Goal: Obtain resource: Download file/media

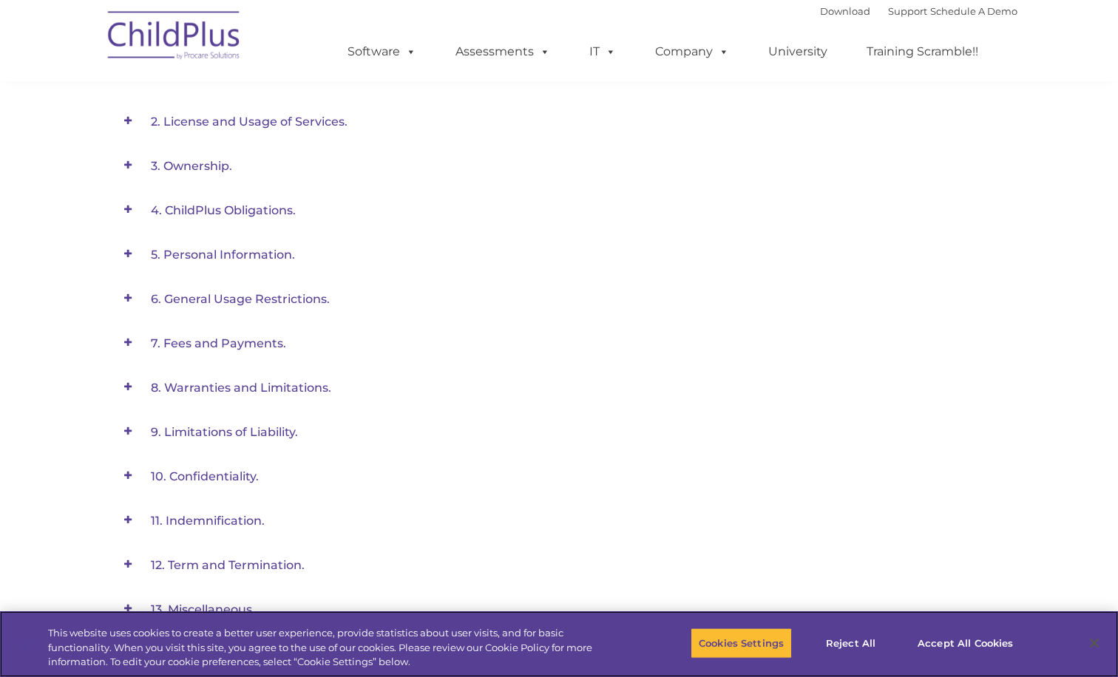
scroll to position [531, 0]
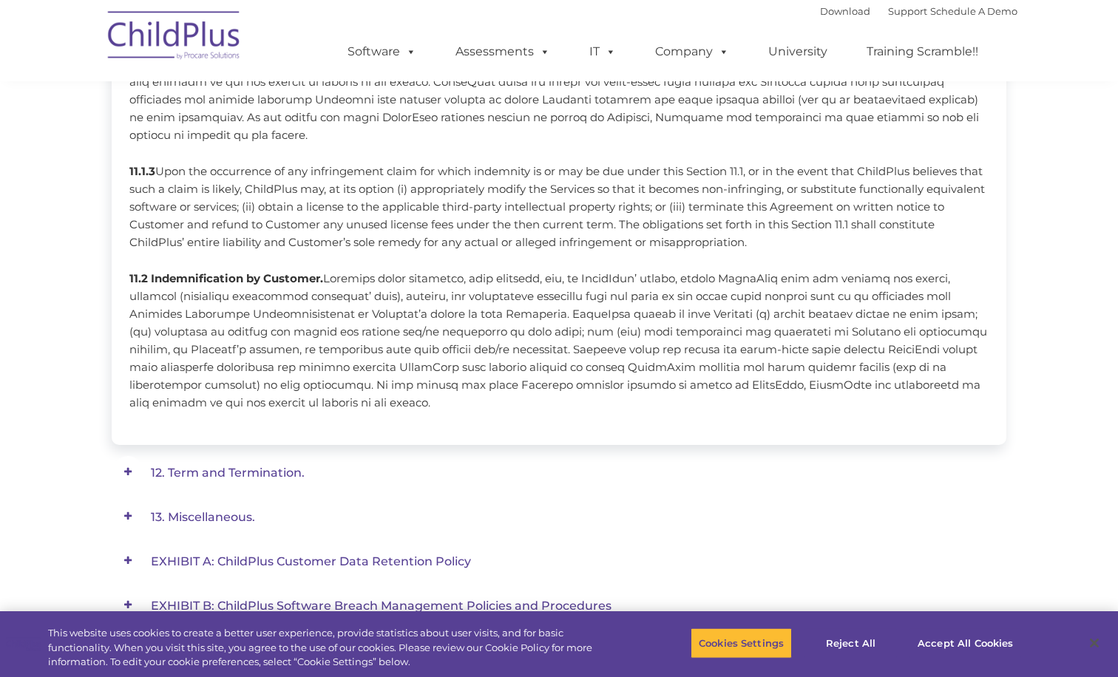
scroll to position [1058, 0]
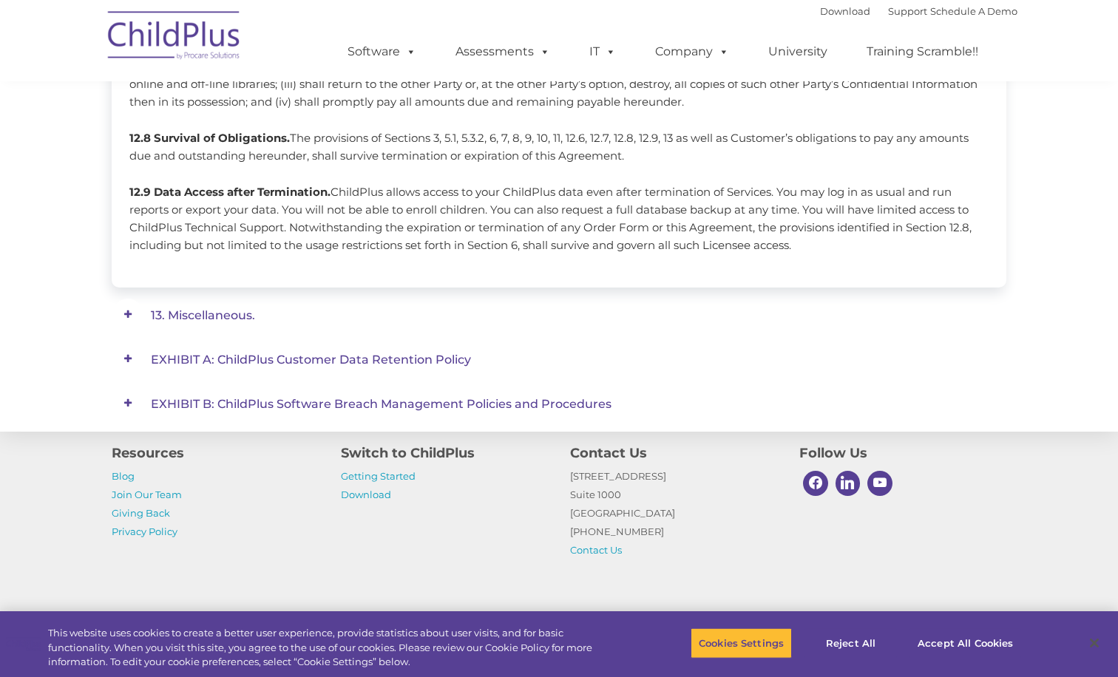
scroll to position [1398, 0]
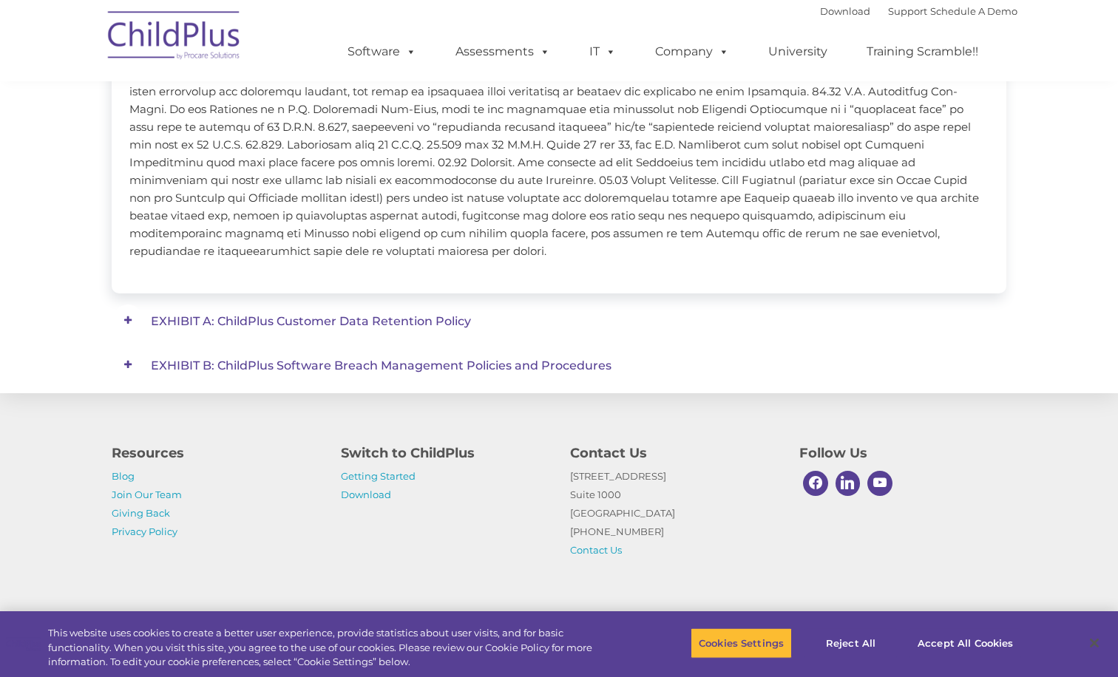
scroll to position [1661, 0]
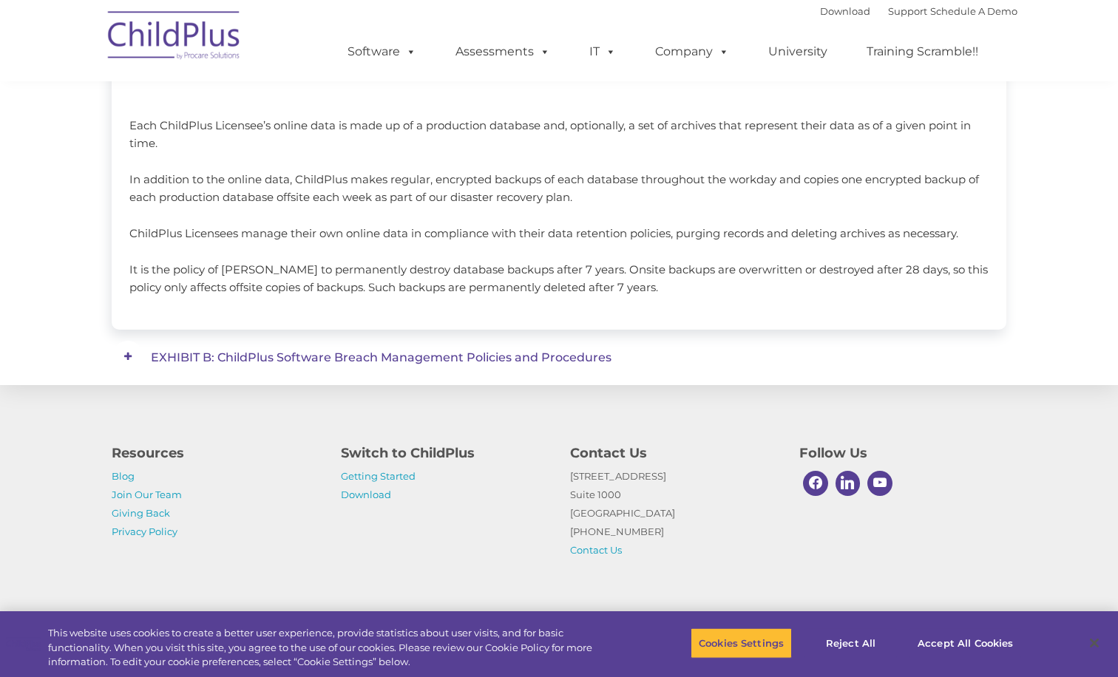
scroll to position [920, 0]
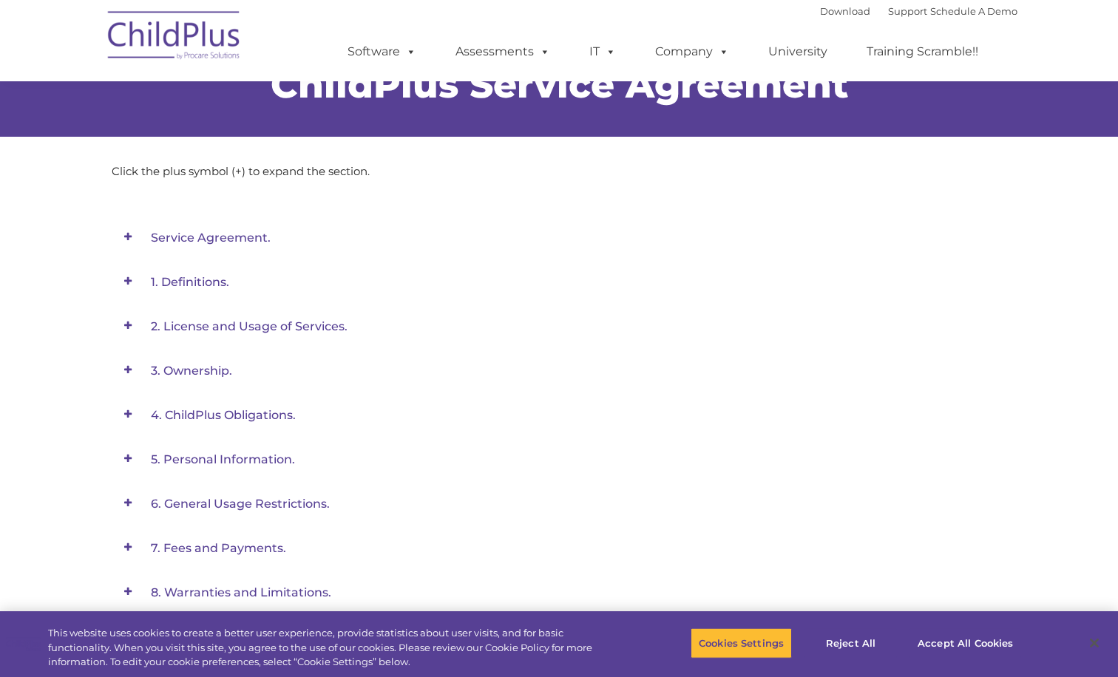
scroll to position [0, 0]
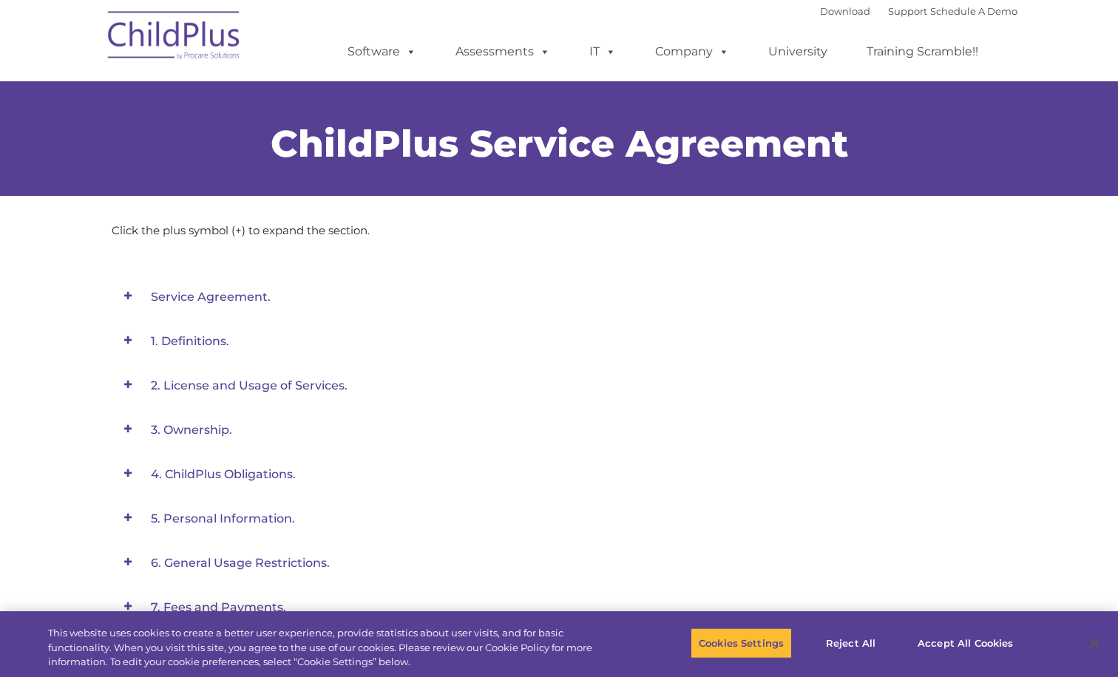
click at [236, 294] on span "Service Agreement." at bounding box center [211, 297] width 120 height 14
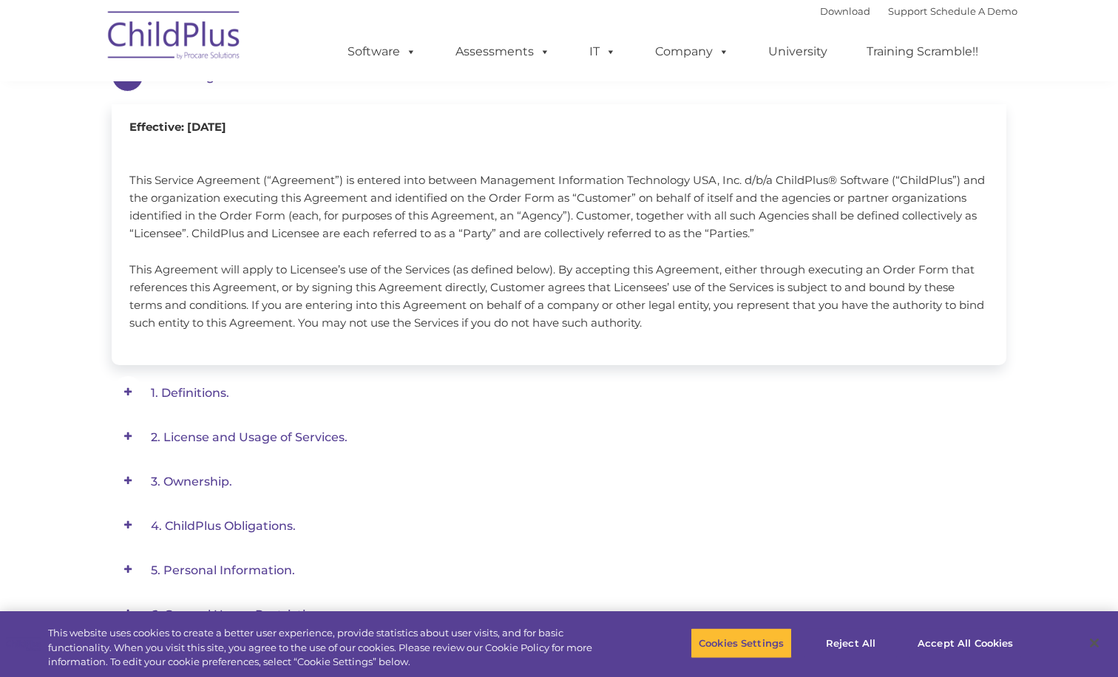
scroll to position [222, 0]
click at [175, 82] on span "1. Definitions." at bounding box center [211, 75] width 120 height 14
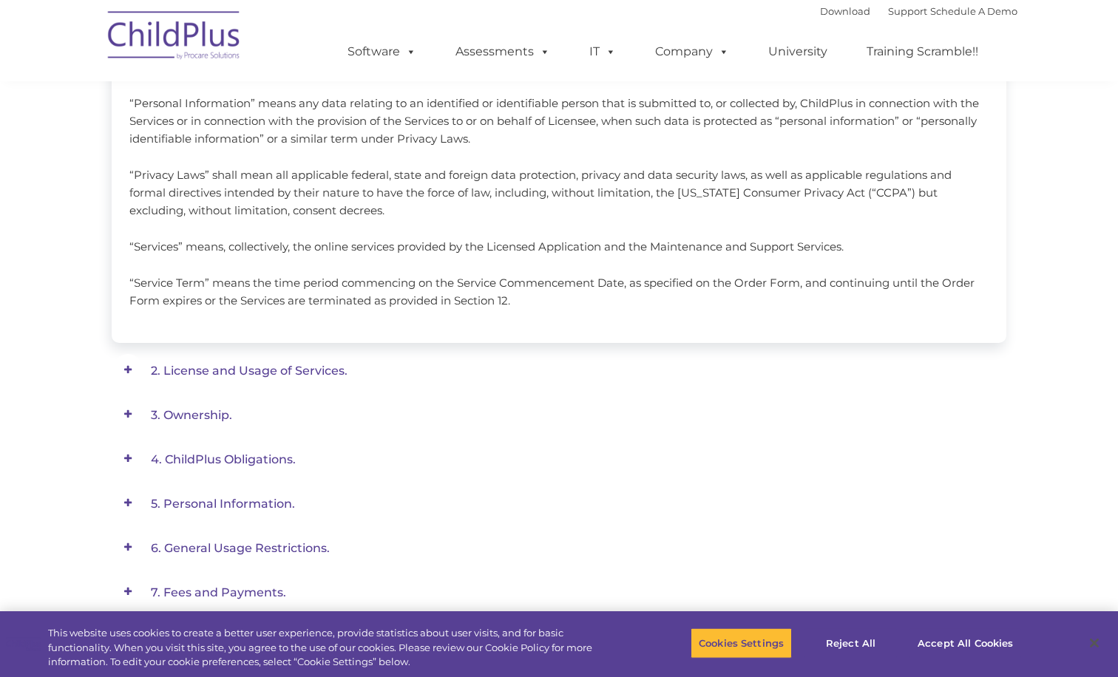
scroll to position [834, 0]
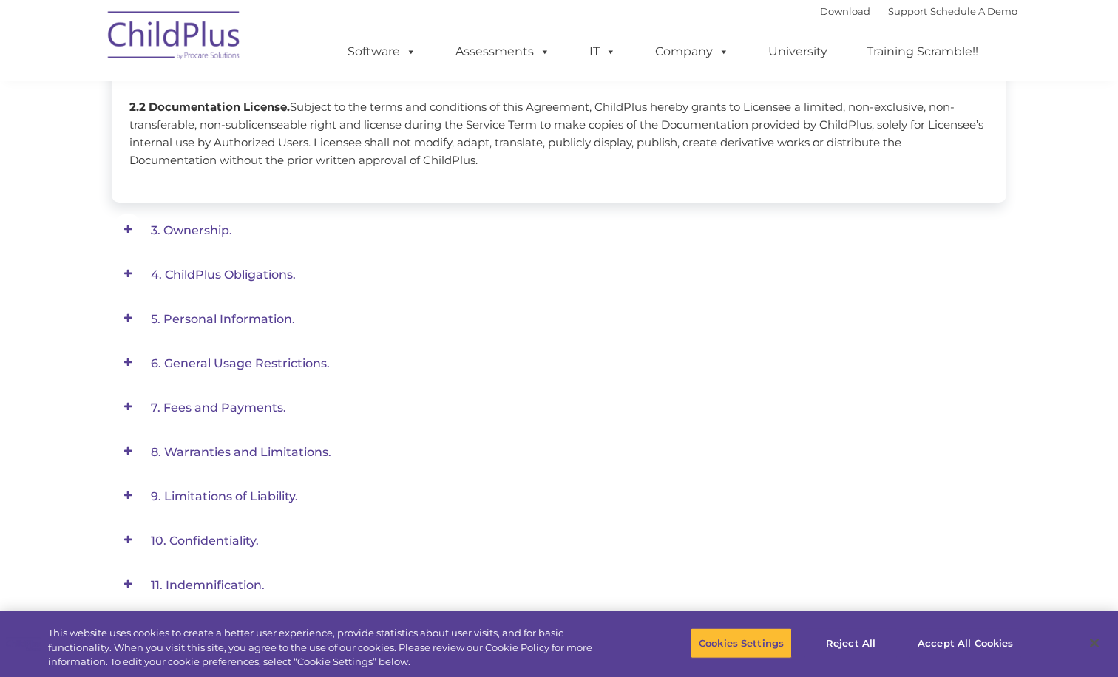
scroll to position [515, 0]
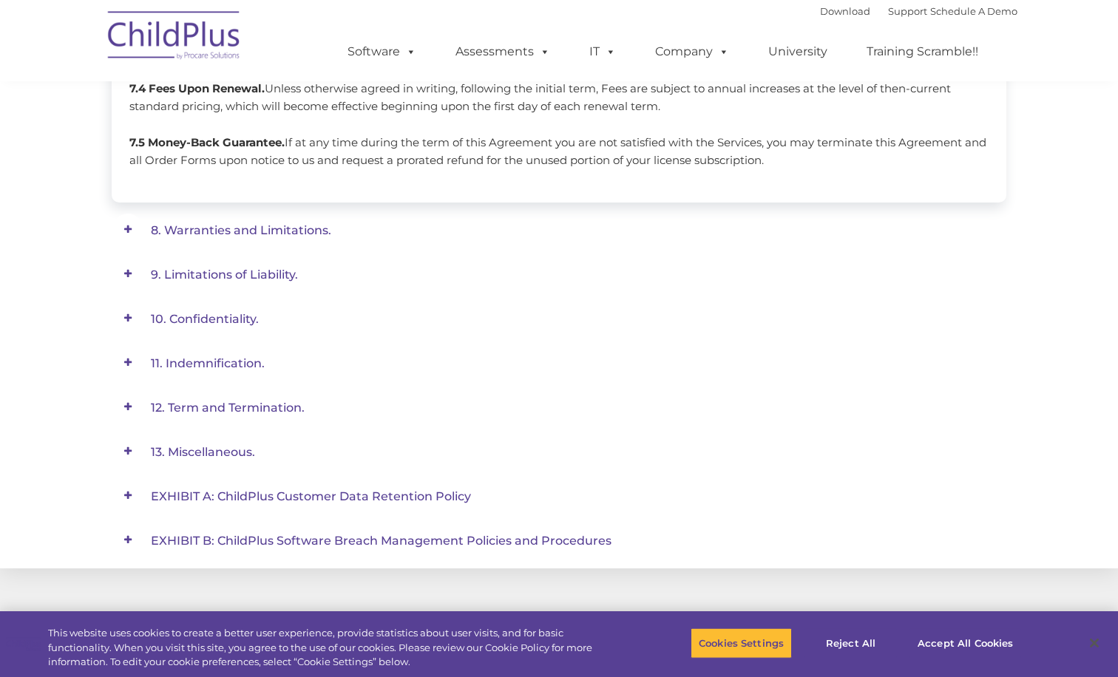
scroll to position [782, 0]
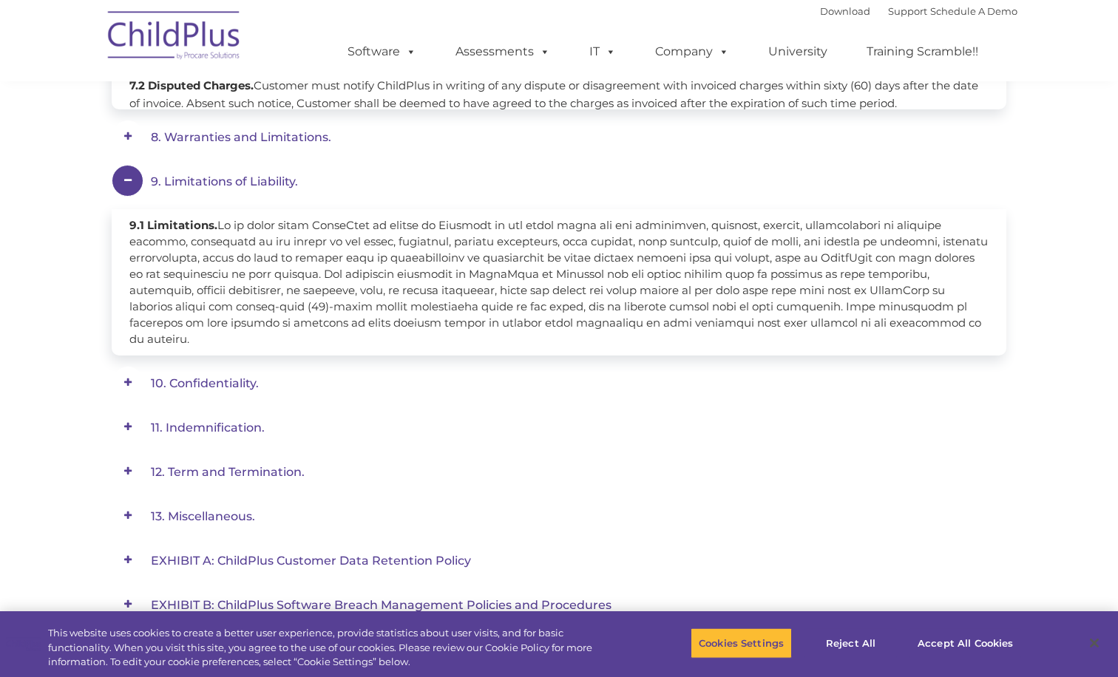
scroll to position [631, 0]
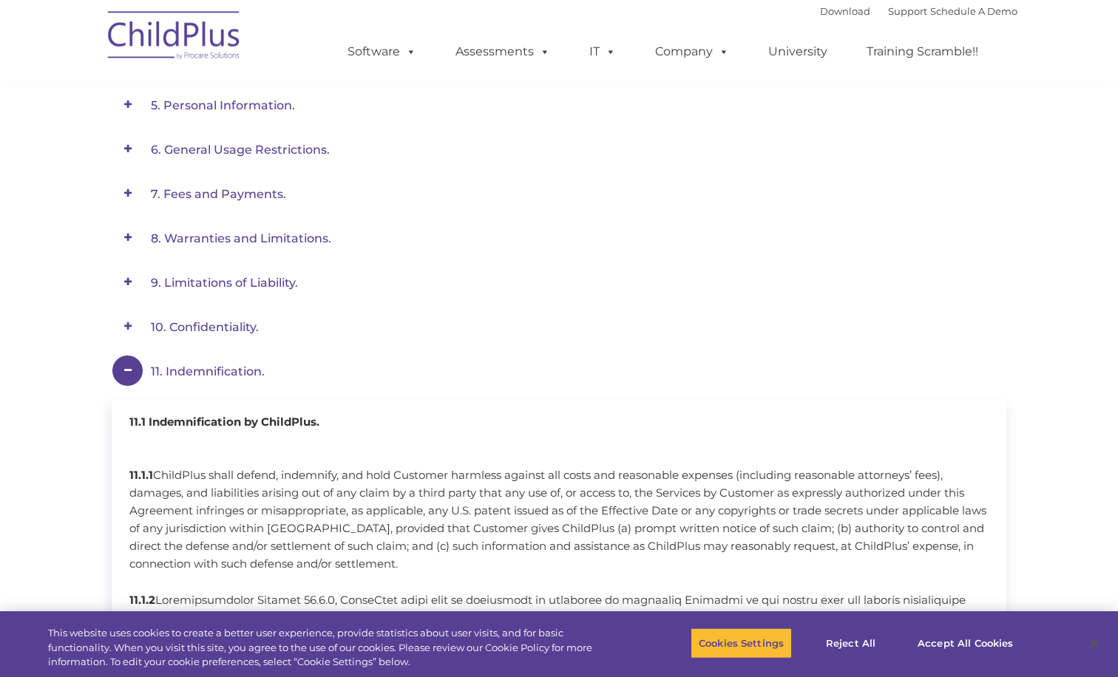
scroll to position [1310, 0]
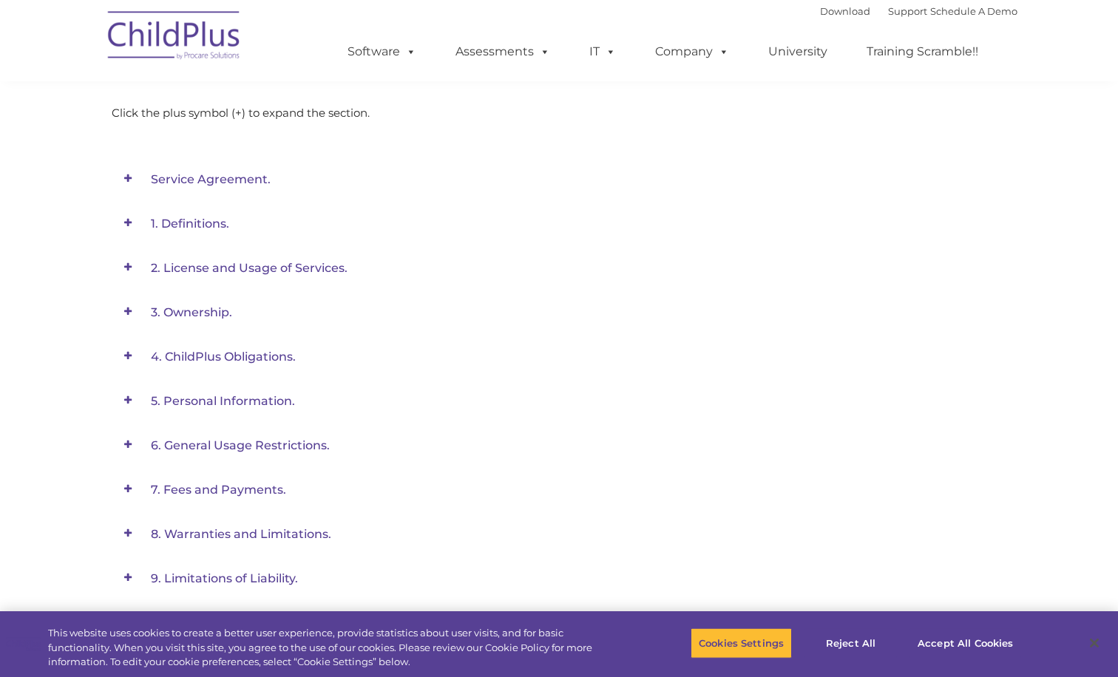
scroll to position [0, 0]
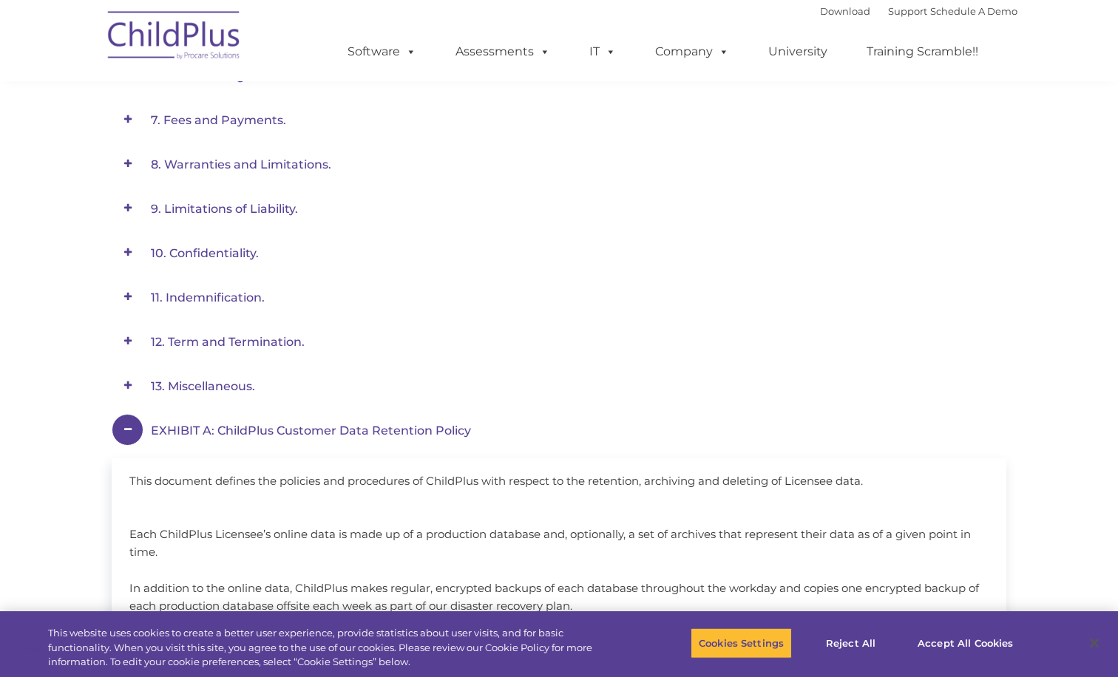
scroll to position [479, 0]
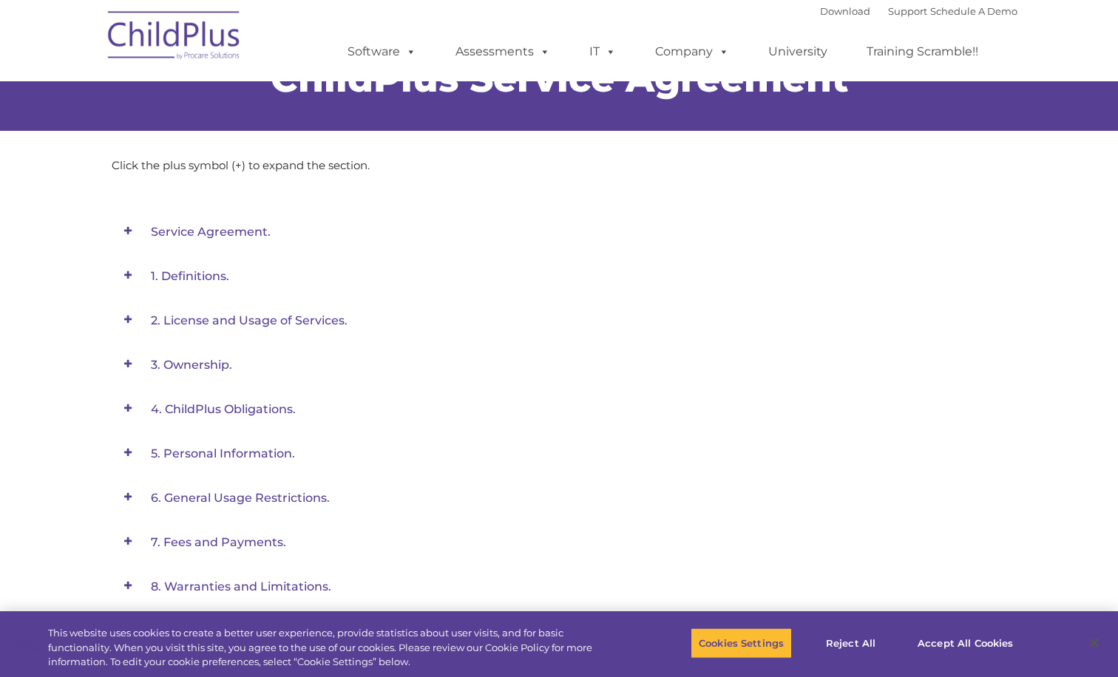
scroll to position [0, 0]
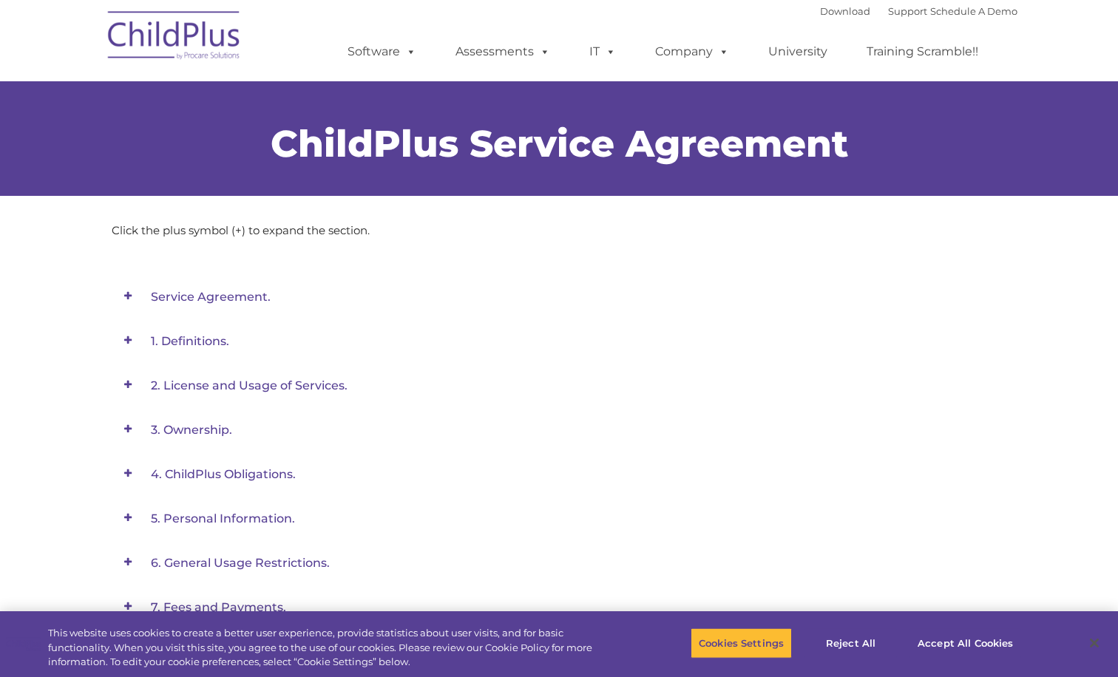
click at [239, 294] on span "Service Agreement." at bounding box center [211, 297] width 120 height 14
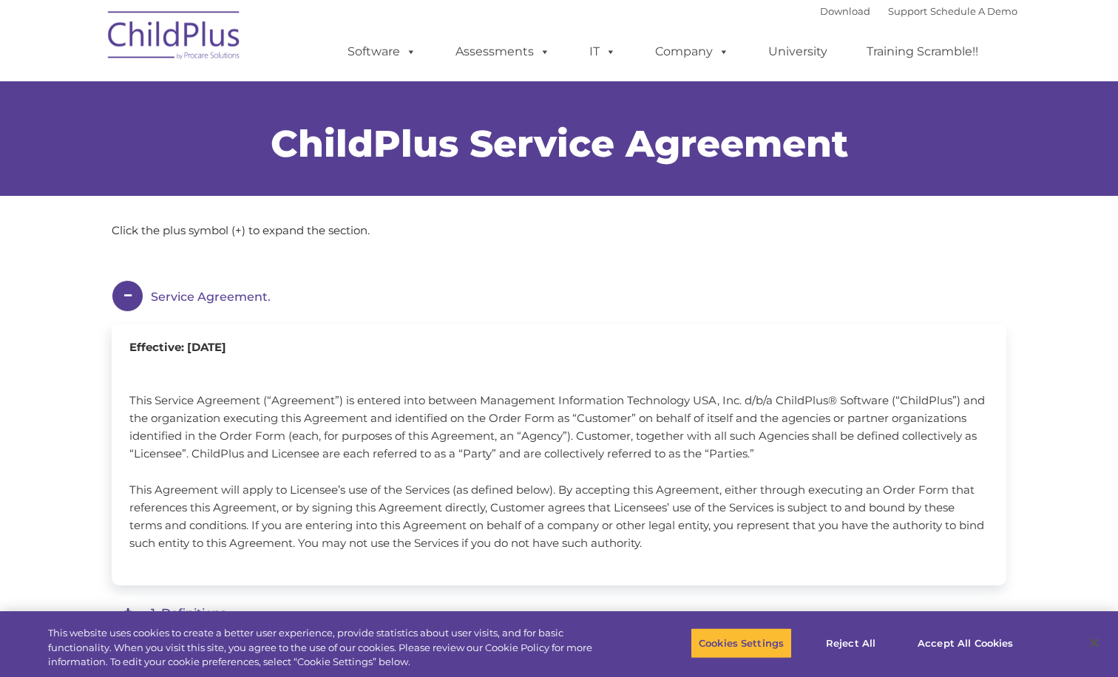
click at [126, 294] on span at bounding box center [128, 296] width 32 height 32
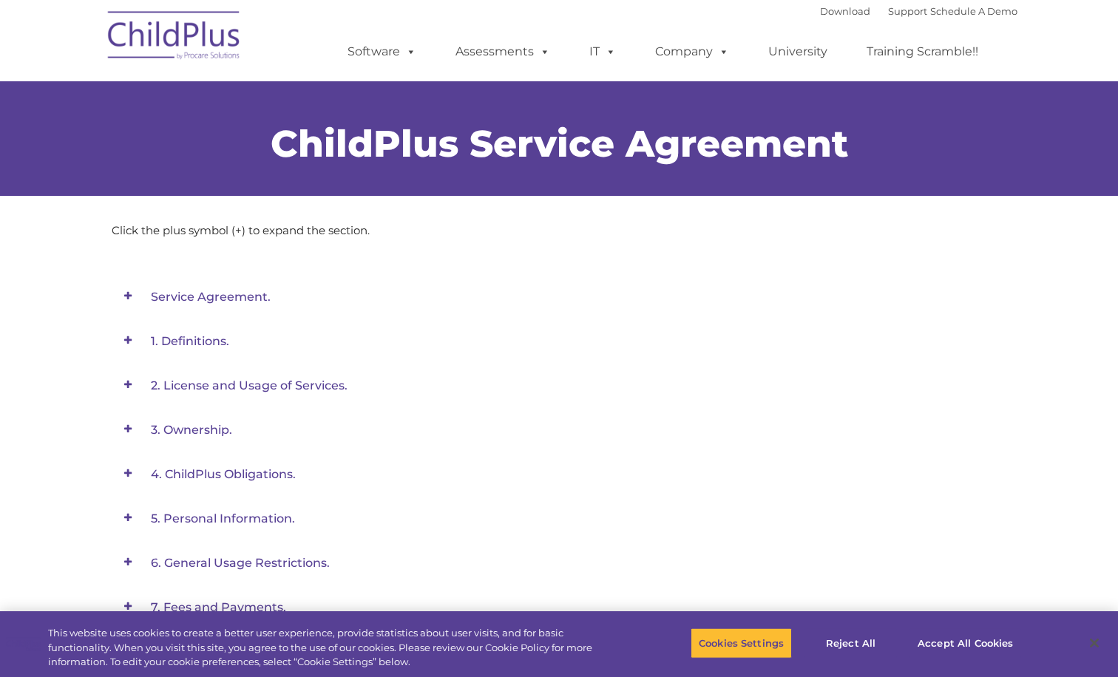
click at [126, 294] on span at bounding box center [128, 296] width 32 height 32
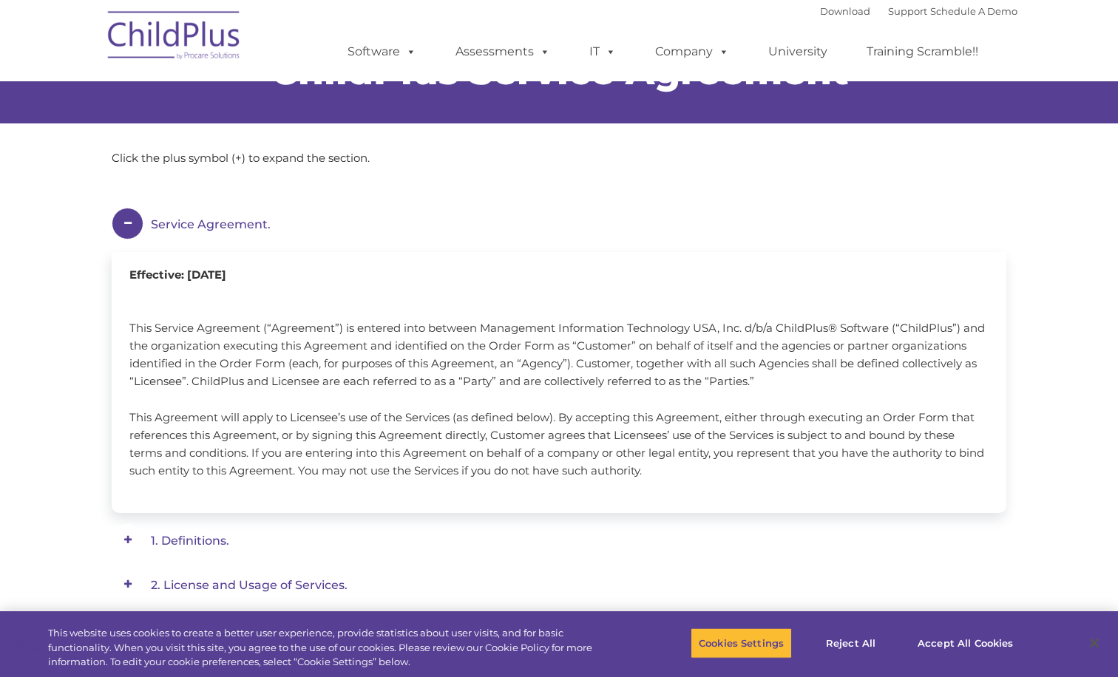
scroll to position [74, 0]
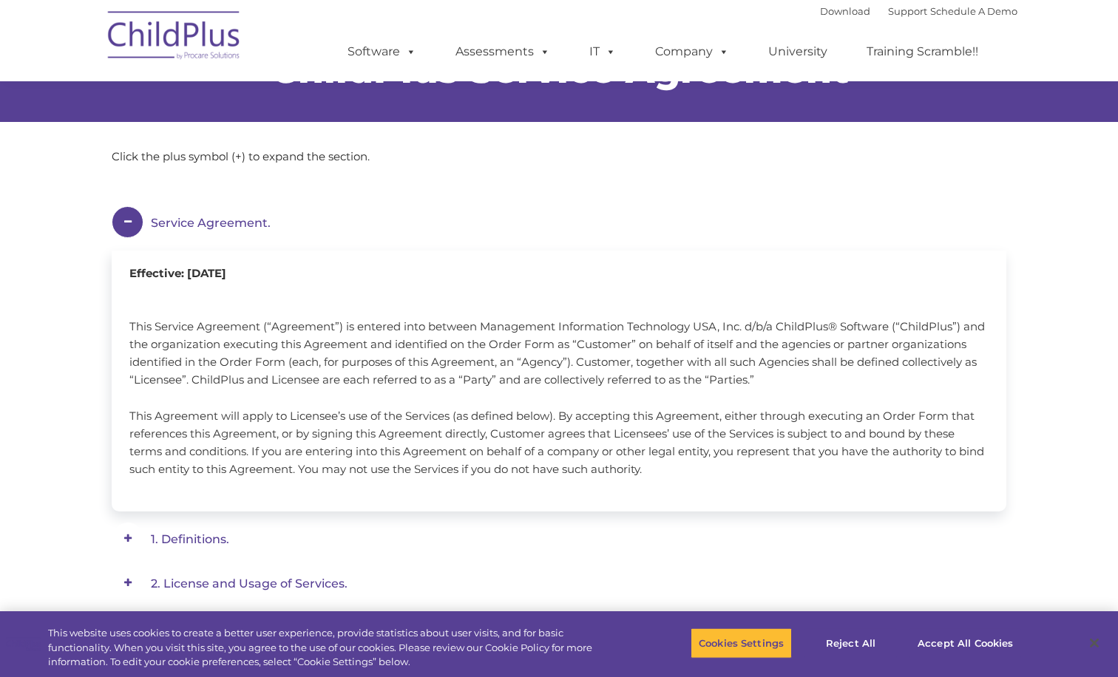
click at [0, 0] on span at bounding box center [0, 0] width 0 height 0
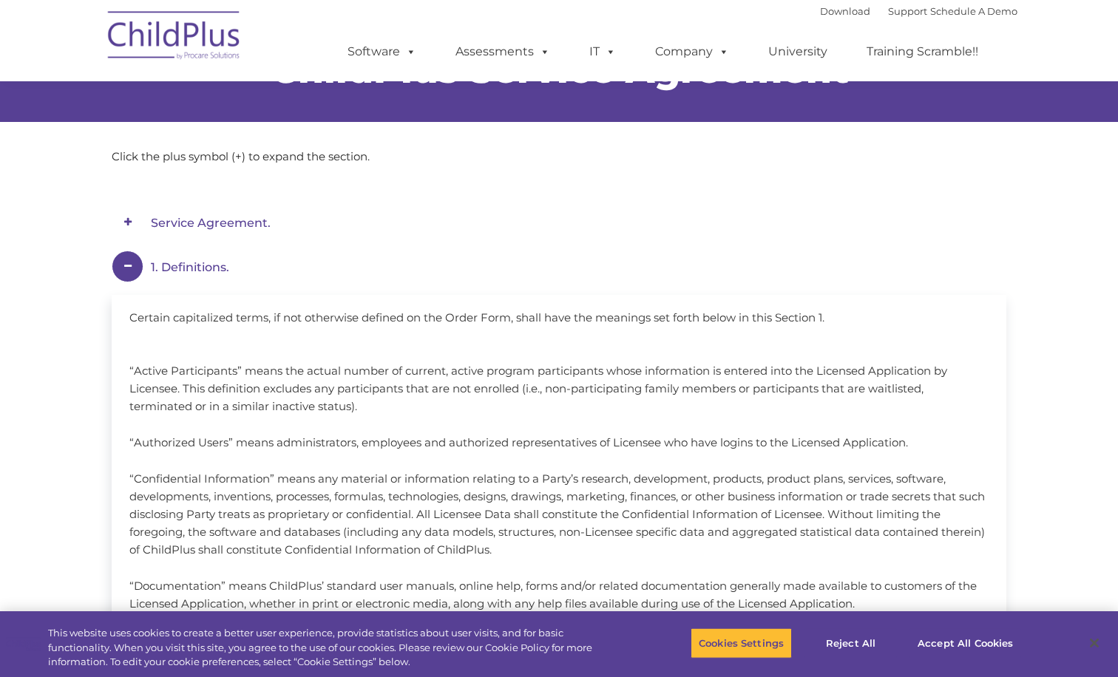
click at [120, 265] on span at bounding box center [128, 267] width 32 height 32
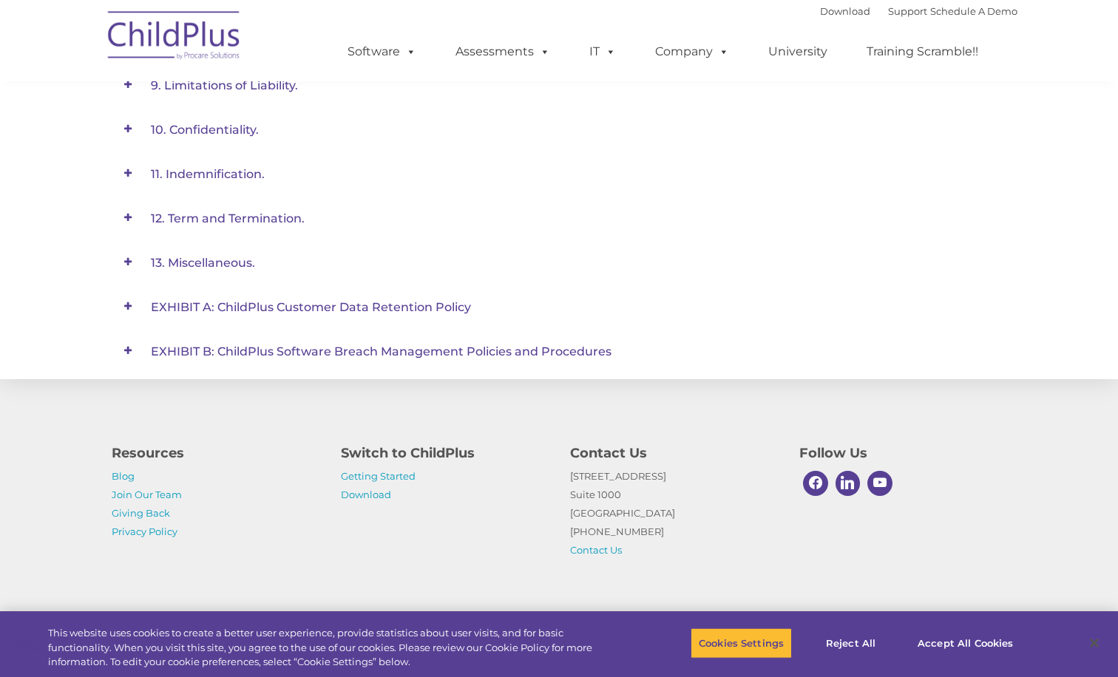
scroll to position [609, 0]
click at [375, 493] on link "Download" at bounding box center [366, 495] width 50 height 12
